Goal: Transaction & Acquisition: Purchase product/service

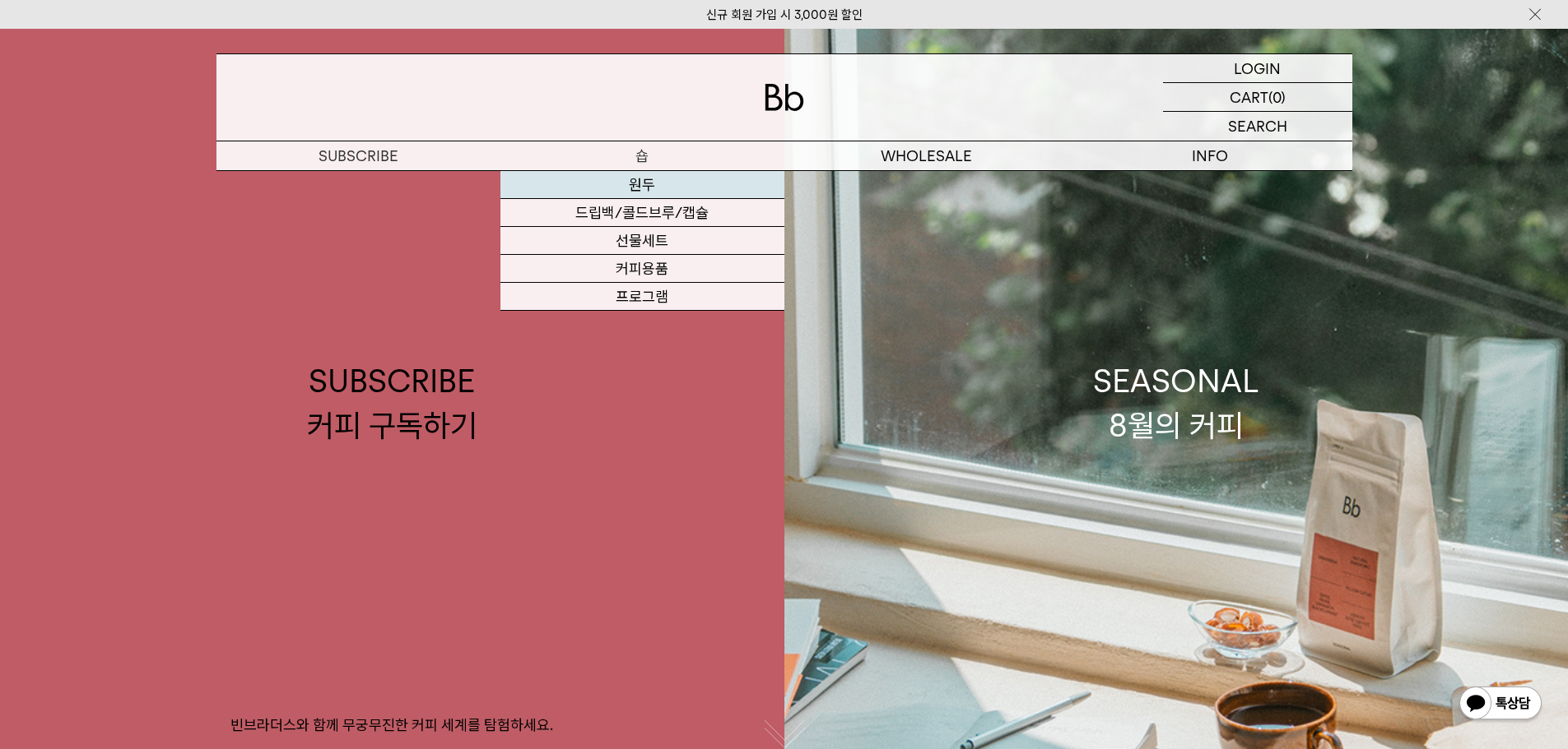
click at [645, 177] on link "원두" at bounding box center [643, 185] width 284 height 28
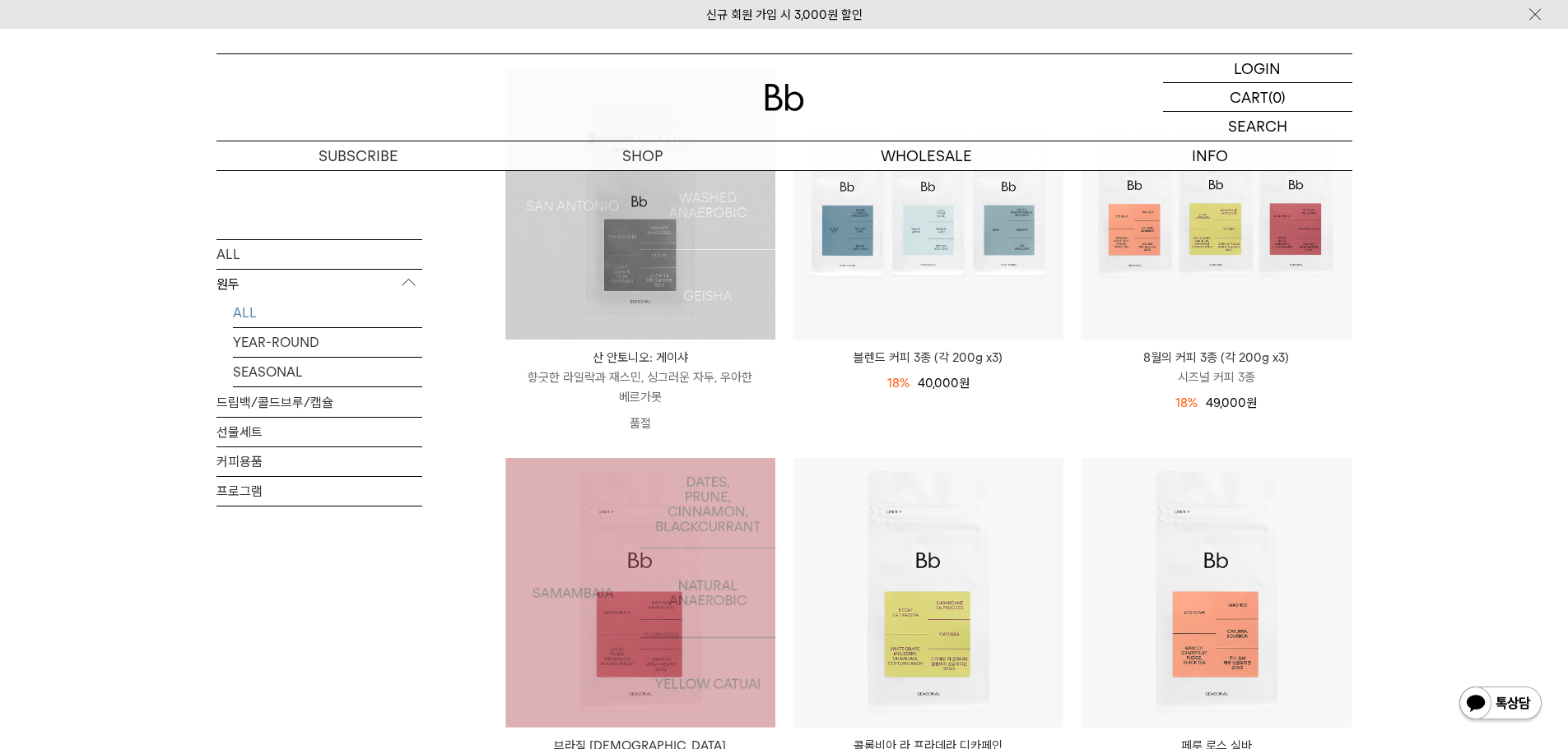
scroll to position [82, 0]
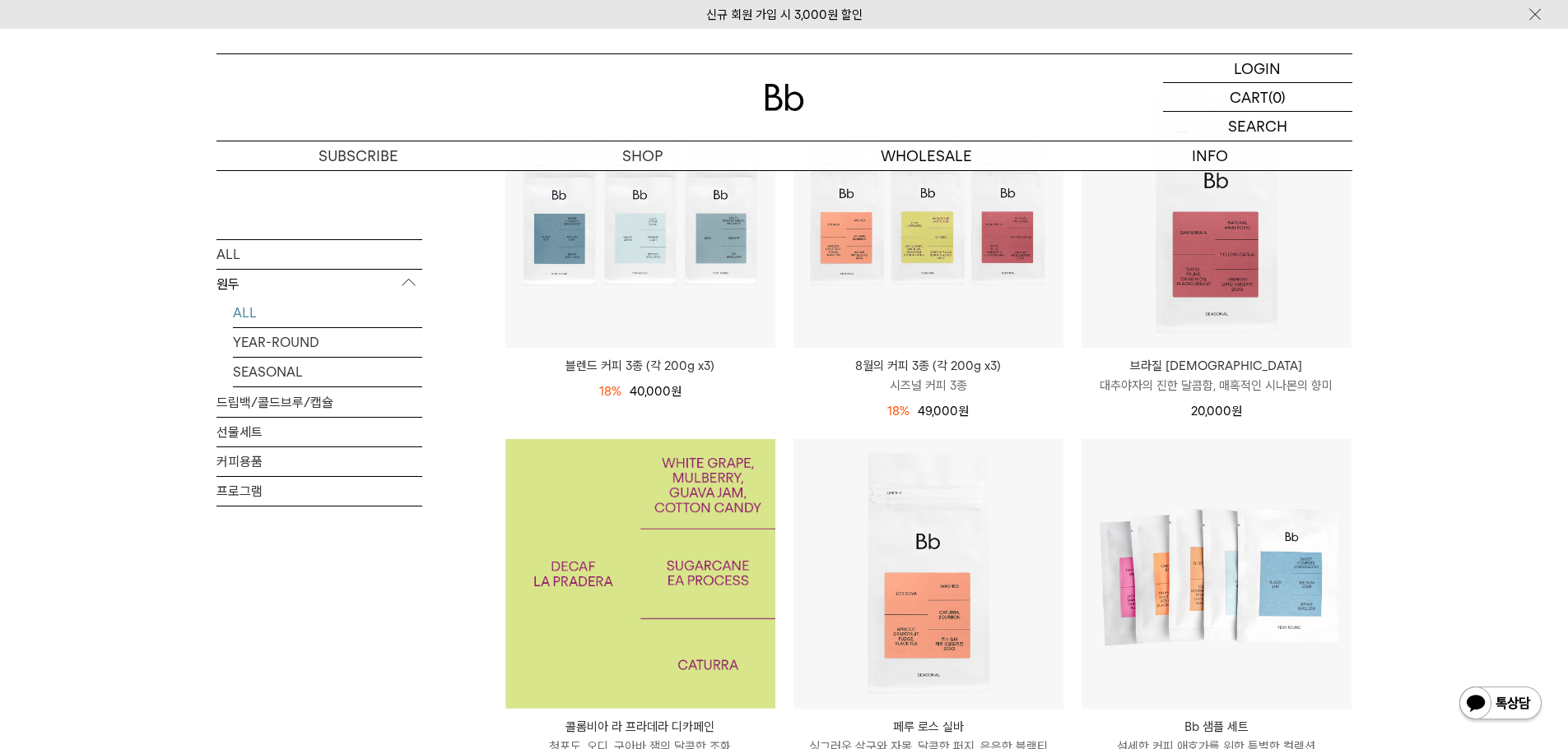
scroll to position [82, 0]
